Goal: Check status: Check status

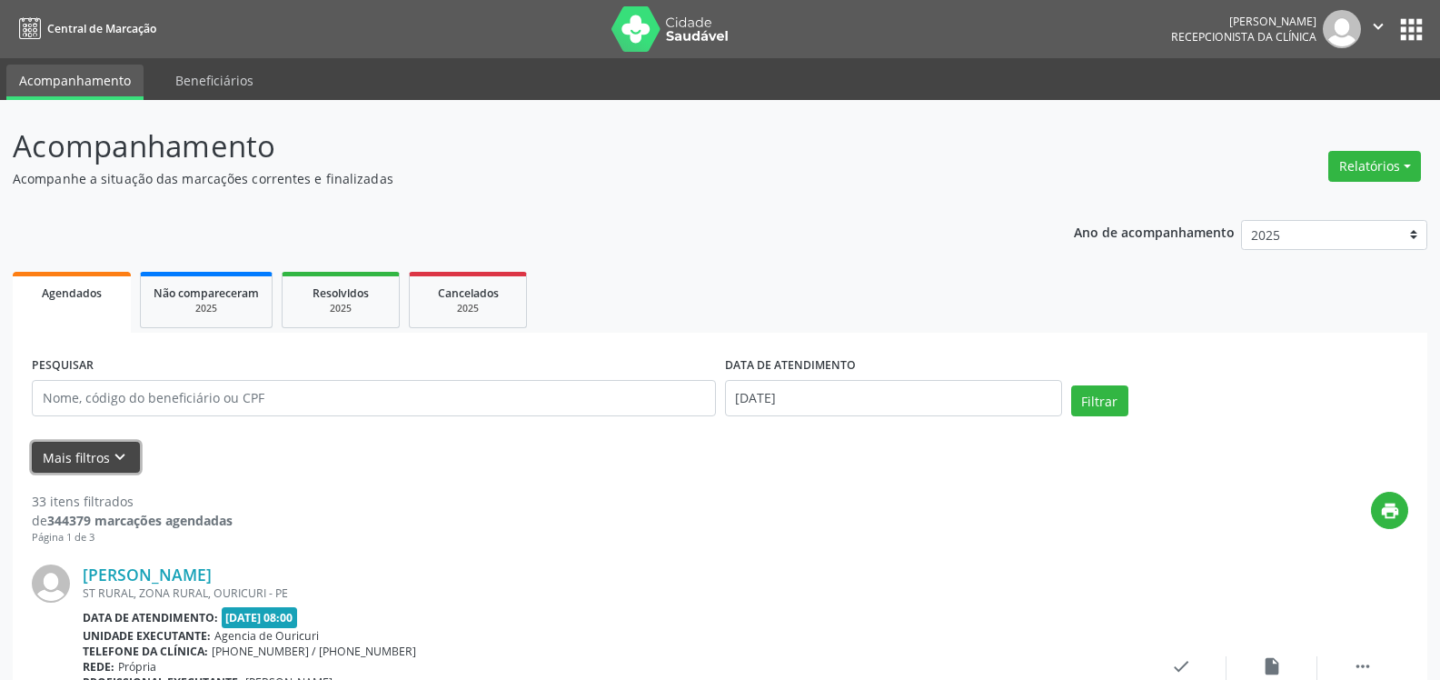
click at [94, 463] on button "Mais filtros keyboard_arrow_down" at bounding box center [86, 458] width 108 height 32
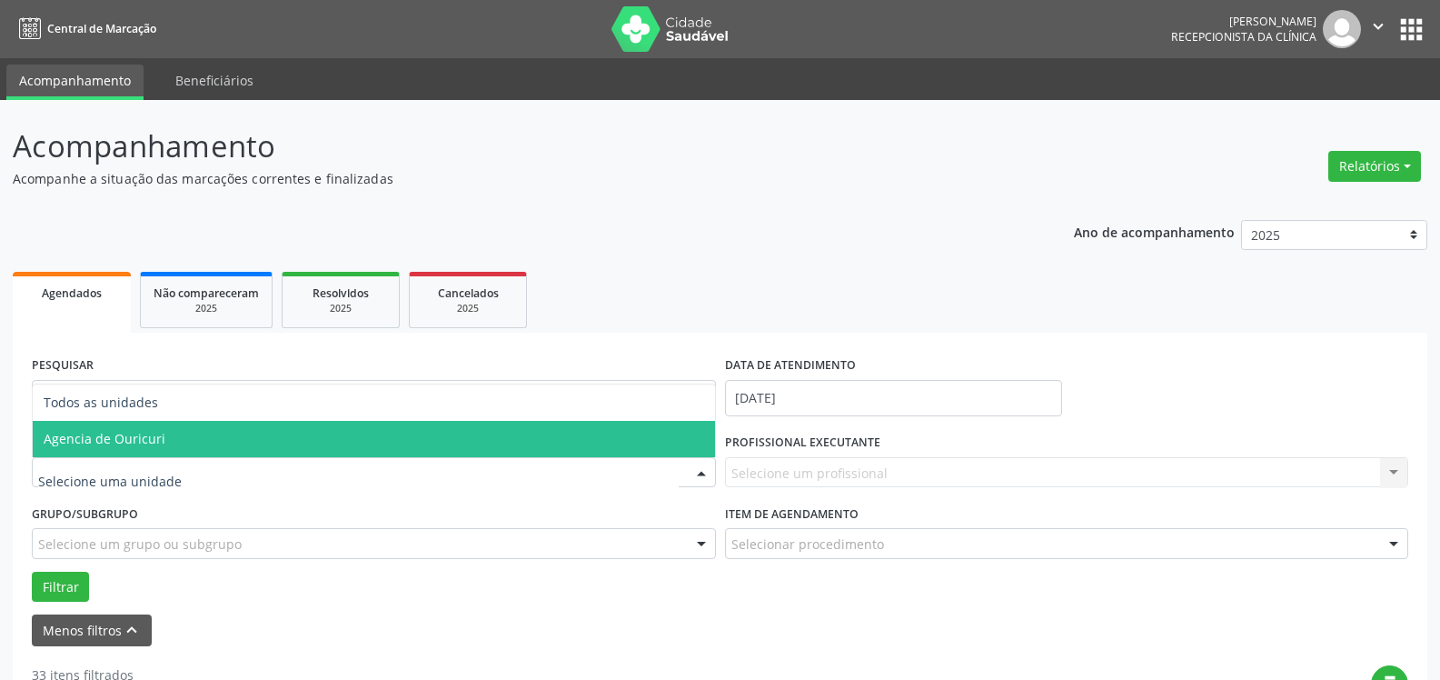
click at [116, 434] on span "Agencia de Ouricuri" at bounding box center [105, 438] width 122 height 17
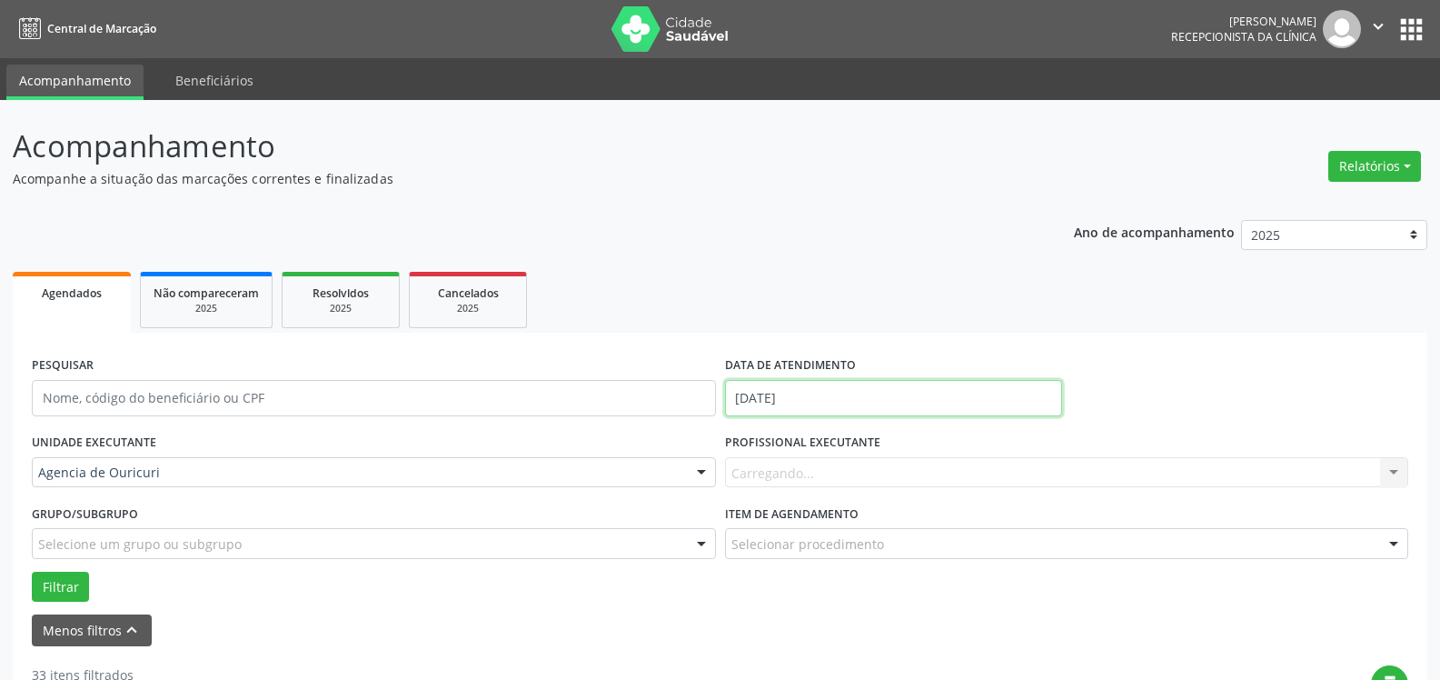
click at [799, 387] on input "[DATE]" at bounding box center [893, 398] width 337 height 36
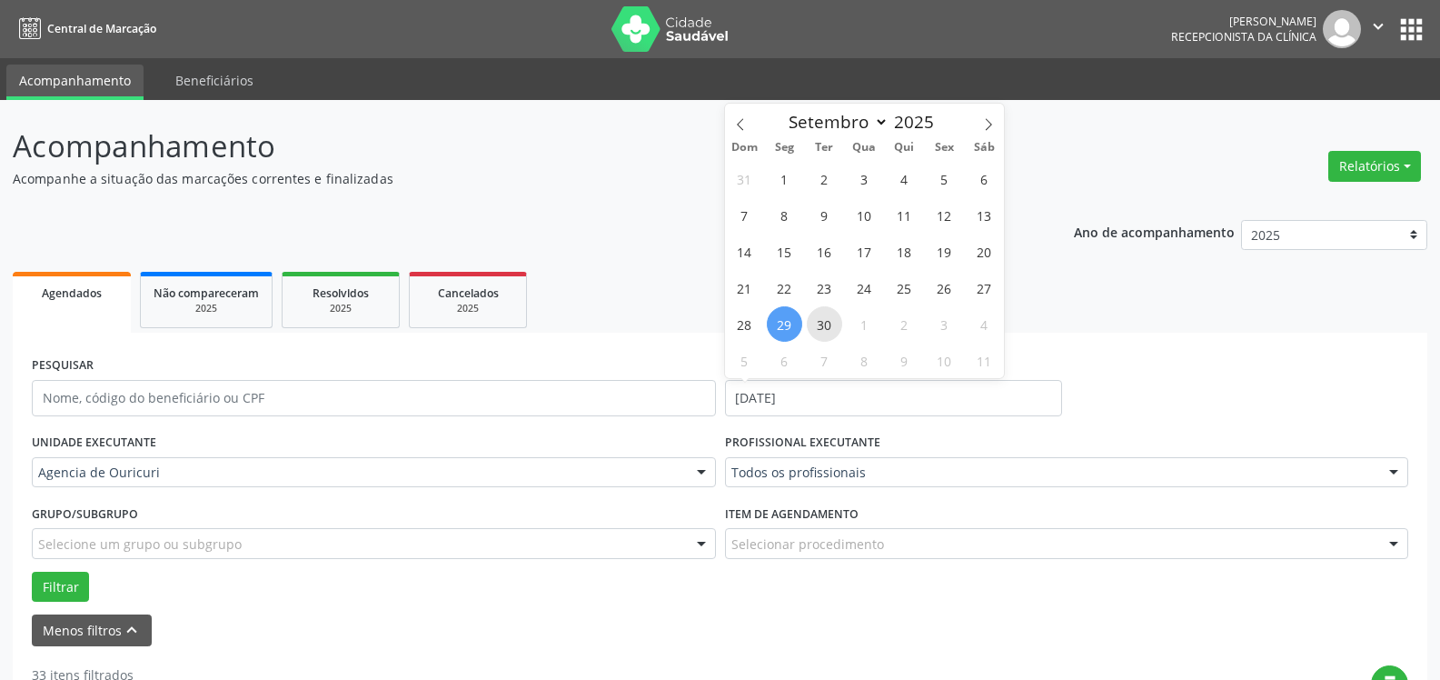
click at [823, 332] on span "30" at bounding box center [824, 323] width 35 height 35
type input "[DATE]"
click at [826, 336] on span "30" at bounding box center [824, 323] width 35 height 35
click at [825, 325] on ul "Agendados Não compareceram 2025 Resolvidos 2025 Cancelados 2025" at bounding box center [720, 299] width 1415 height 65
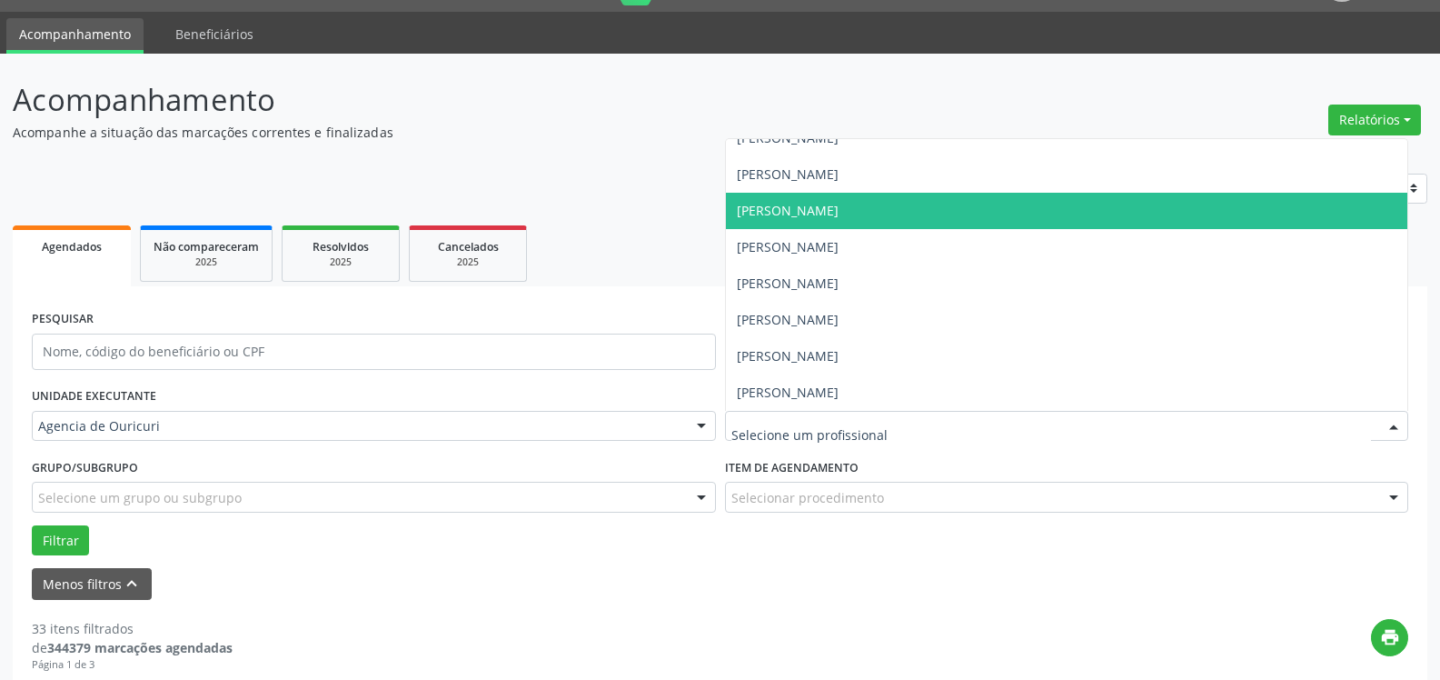
scroll to position [91, 0]
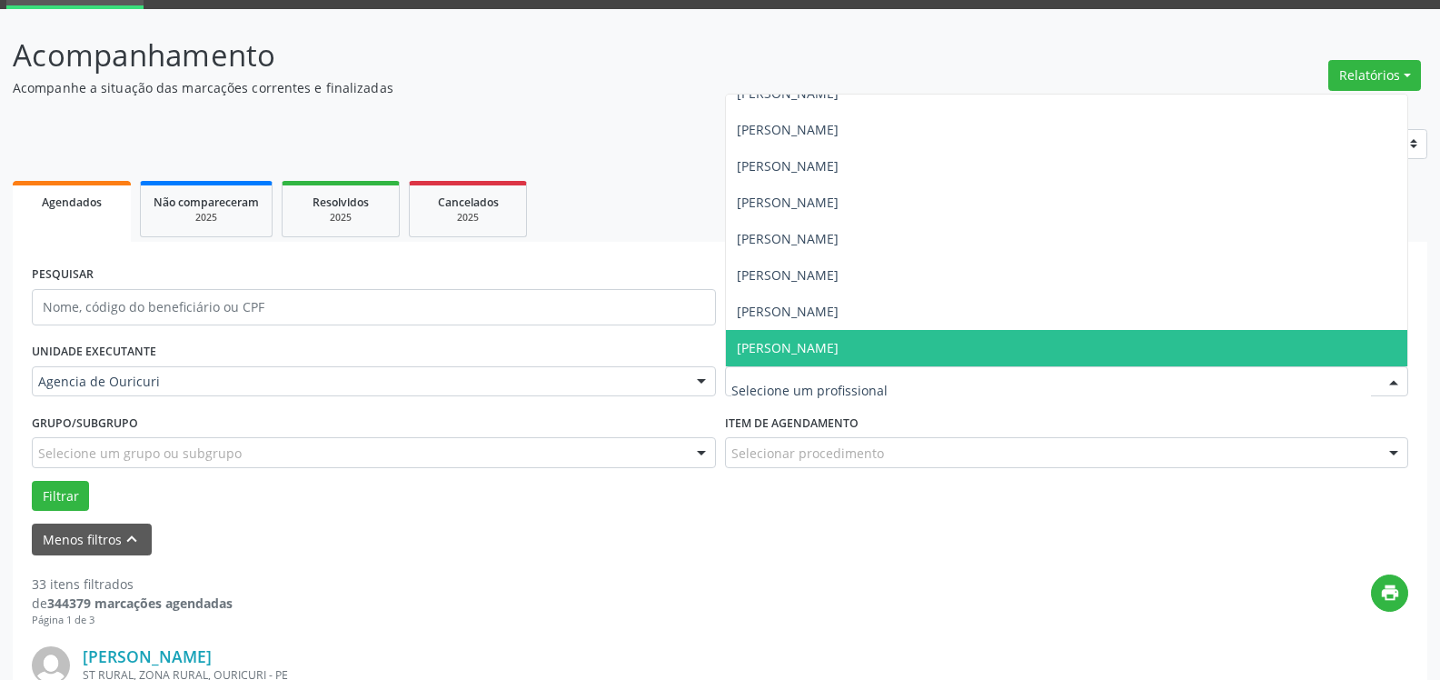
click at [839, 340] on span "[PERSON_NAME]" at bounding box center [788, 347] width 102 height 17
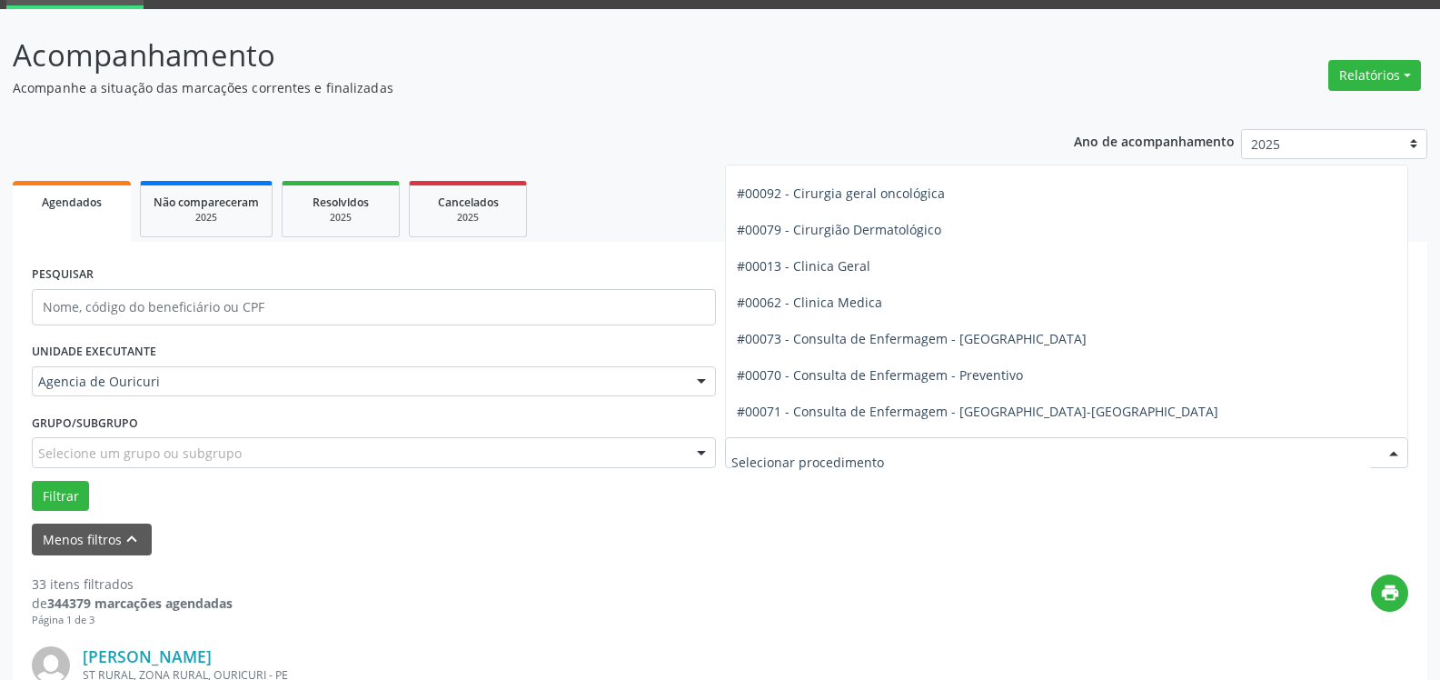
scroll to position [545, 0]
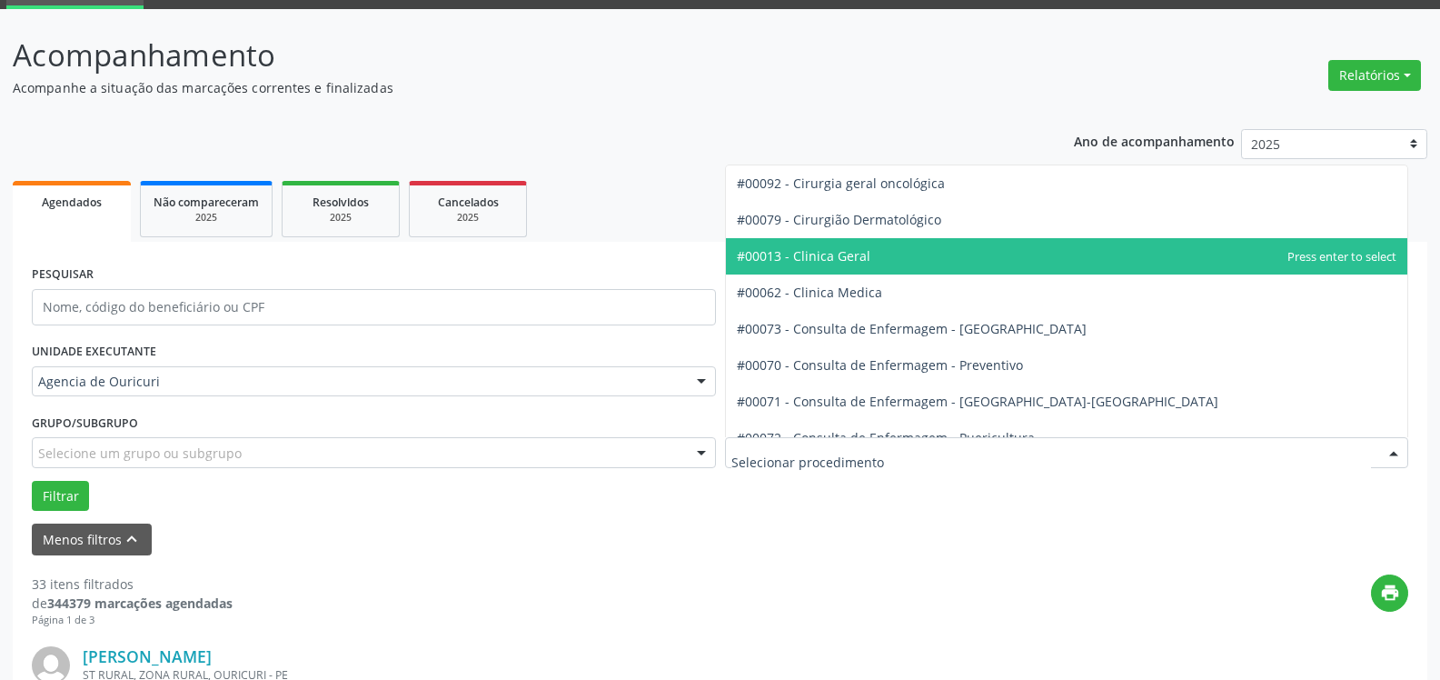
click at [870, 269] on span "#00013 - Clinica Geral" at bounding box center [1067, 256] width 682 height 36
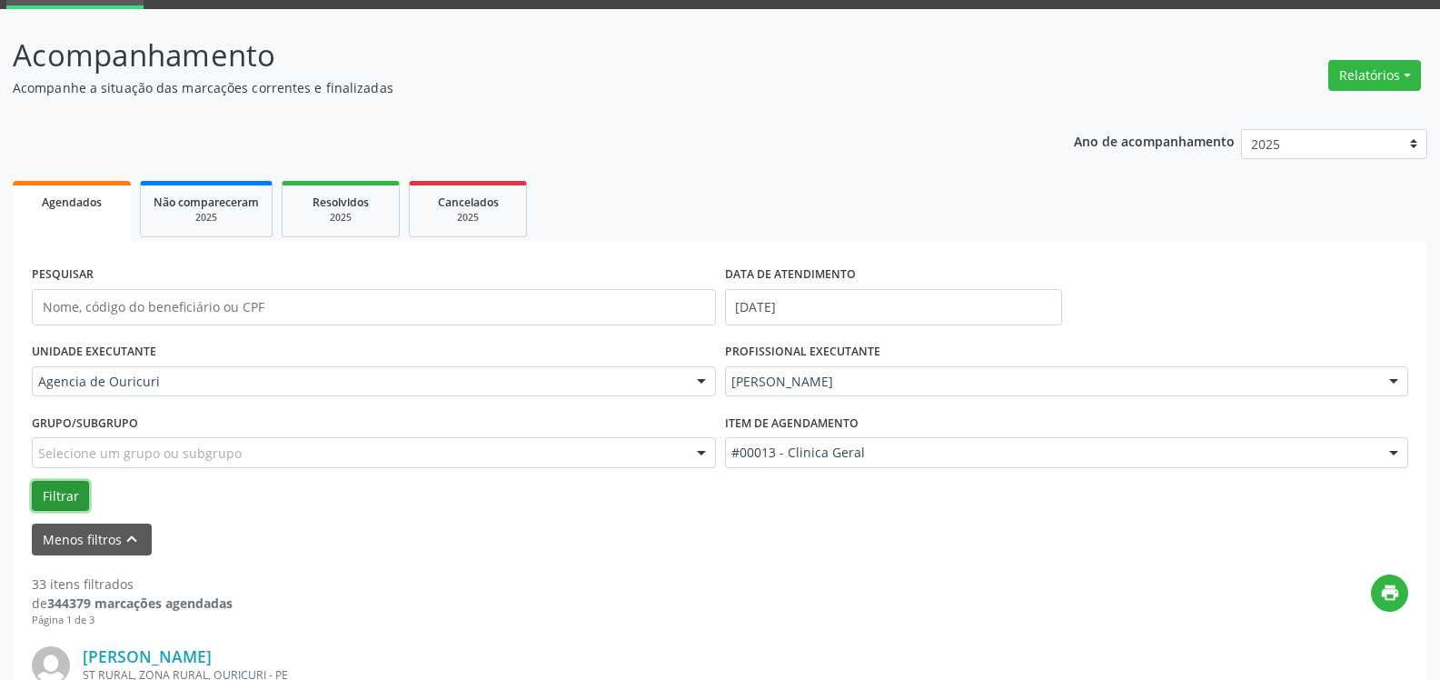
click at [52, 503] on button "Filtrar" at bounding box center [60, 496] width 57 height 31
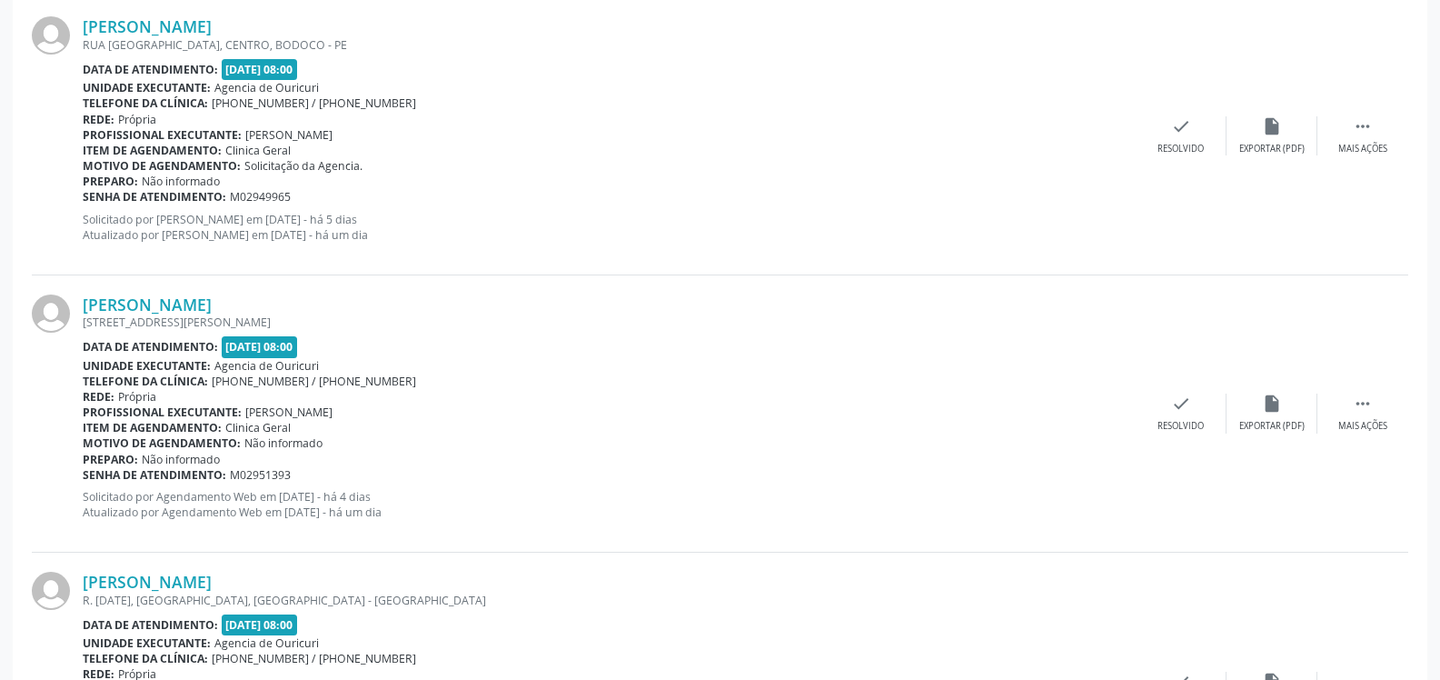
scroll to position [2290, 0]
